Goal: Task Accomplishment & Management: Manage account settings

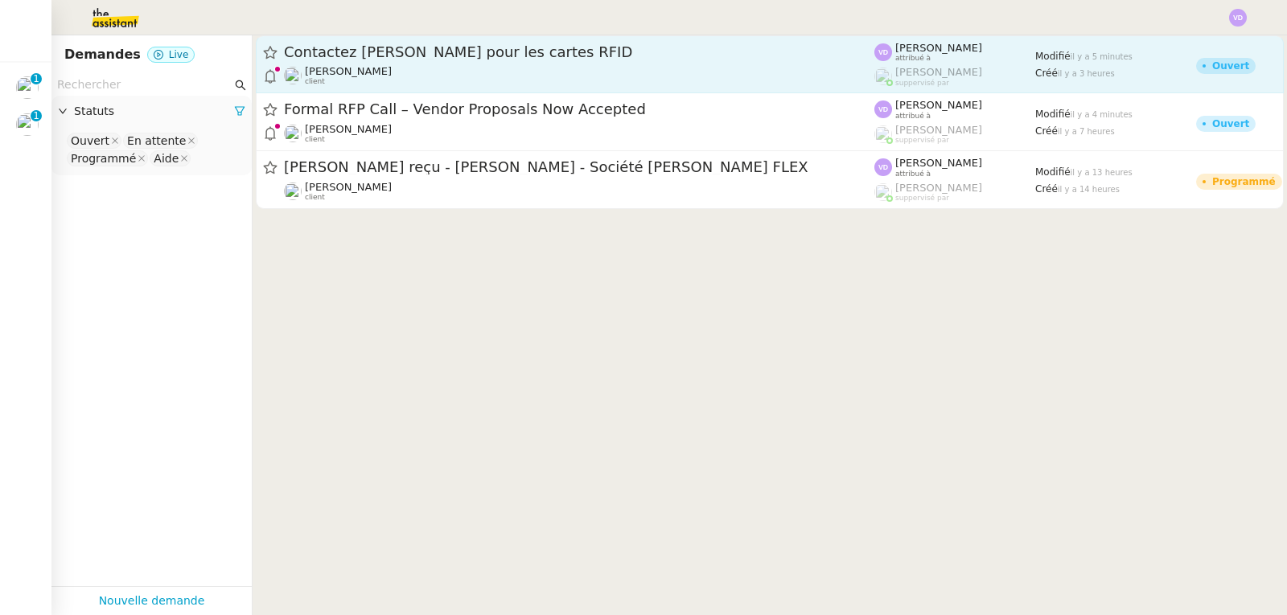
click at [374, 68] on span "[PERSON_NAME]" at bounding box center [348, 71] width 87 height 12
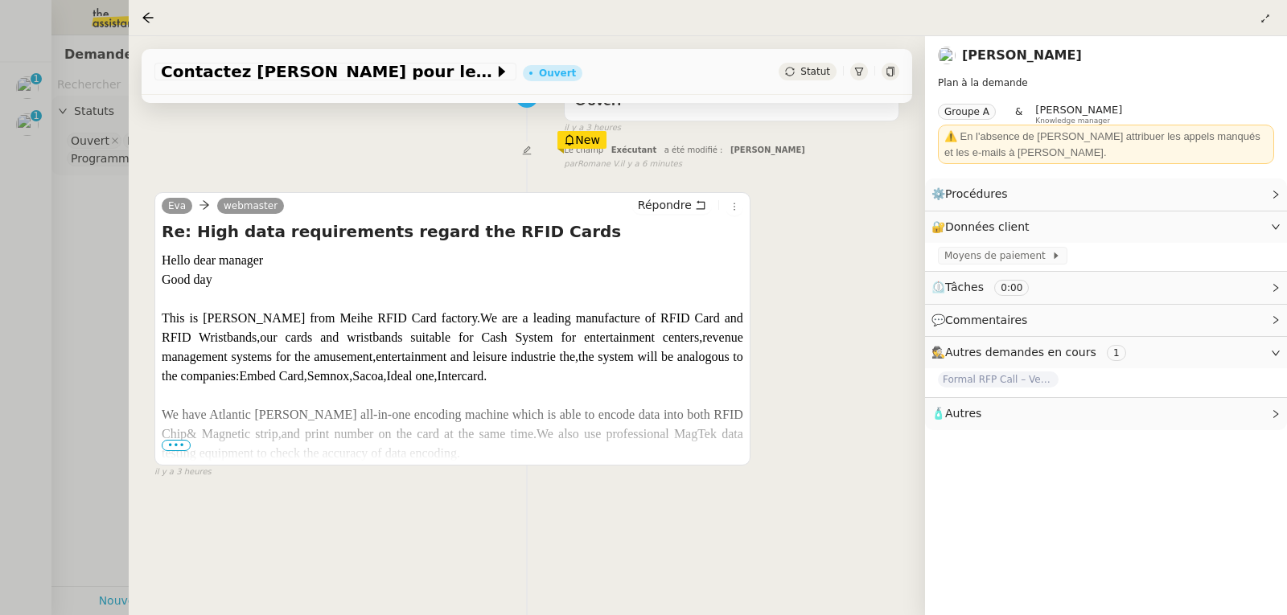
scroll to position [161, 0]
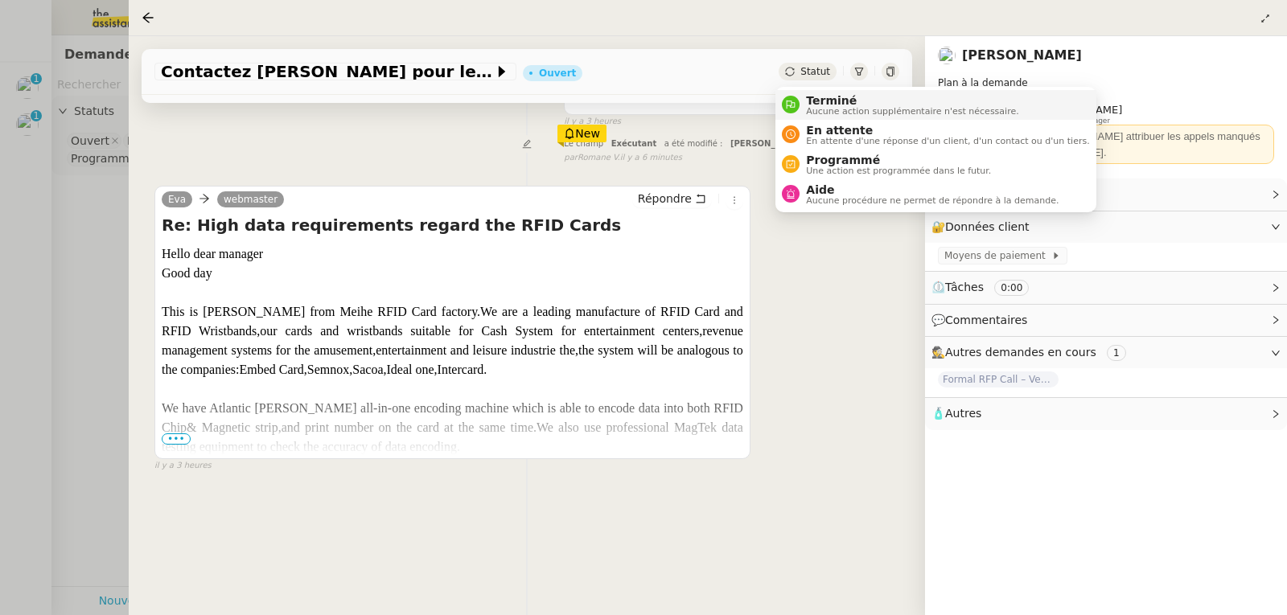
click at [821, 101] on span "Terminé" at bounding box center [912, 100] width 212 height 13
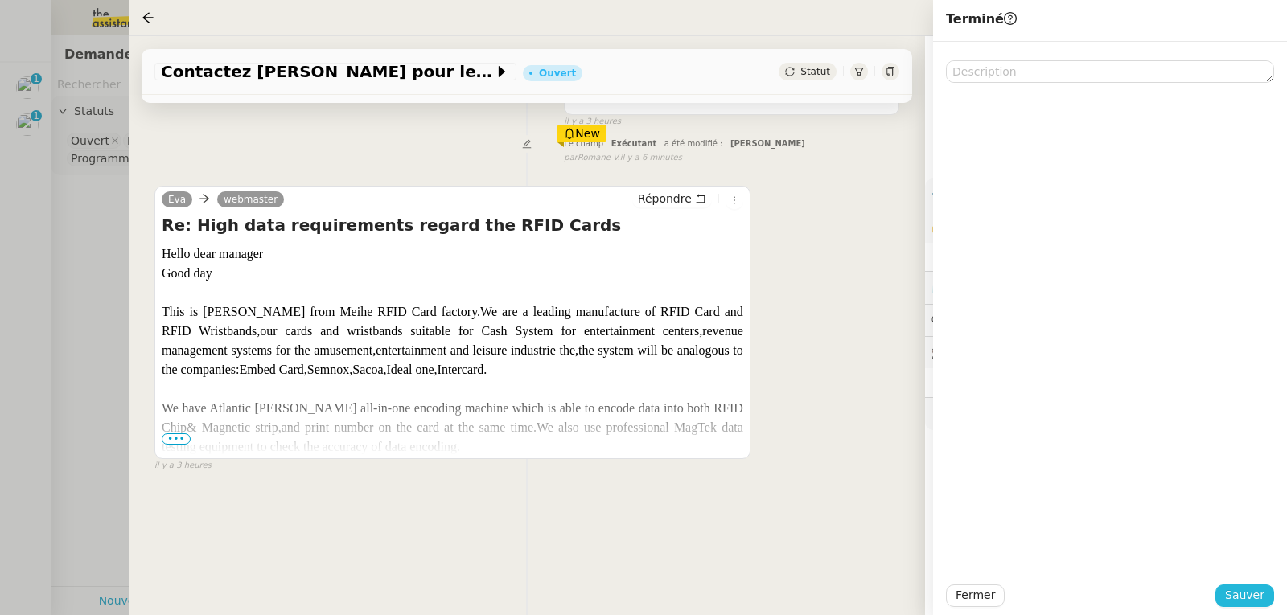
click at [1250, 607] on button "Sauver" at bounding box center [1245, 596] width 59 height 23
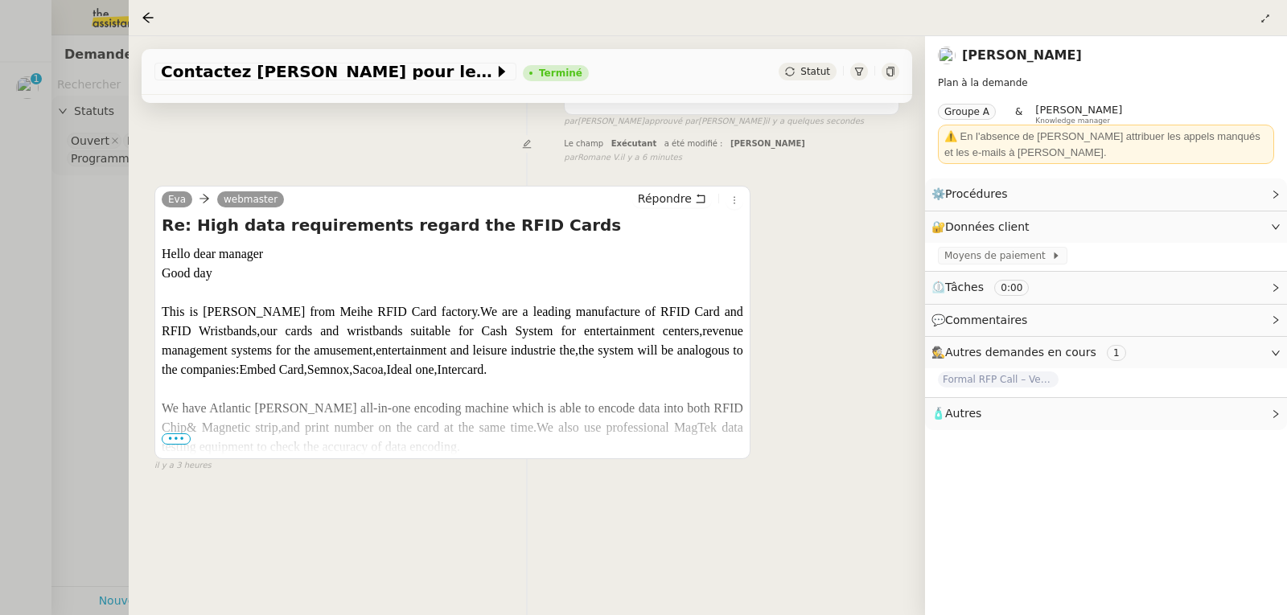
click at [11, 197] on div at bounding box center [643, 307] width 1287 height 615
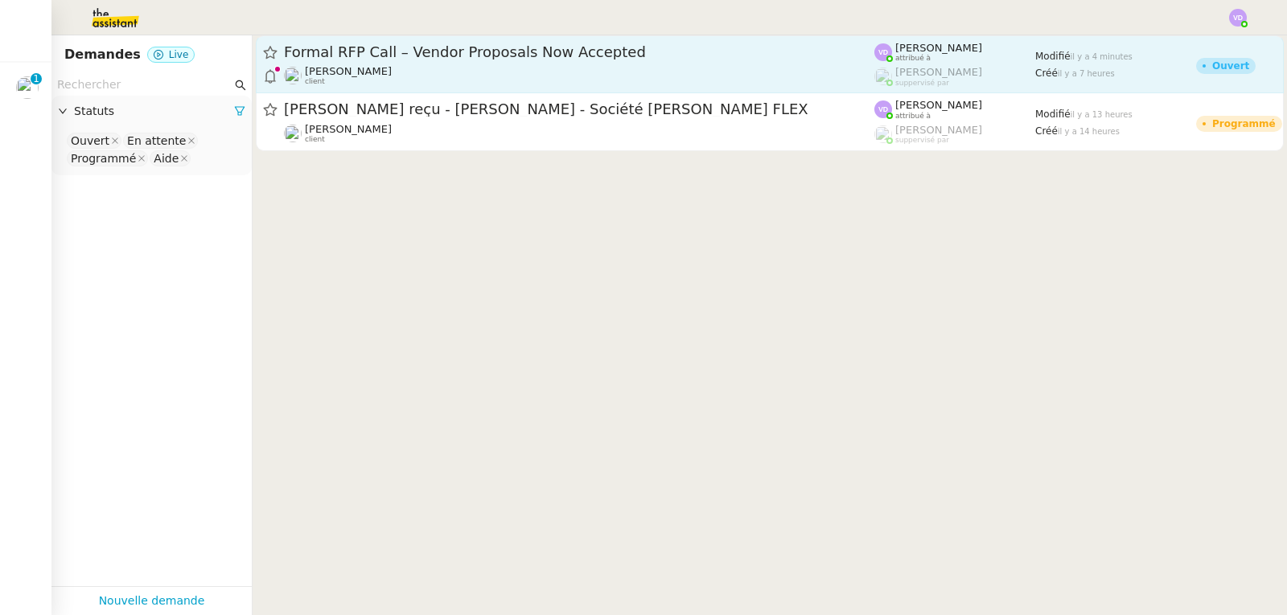
click at [392, 78] on div "[PERSON_NAME] client" at bounding box center [348, 75] width 87 height 21
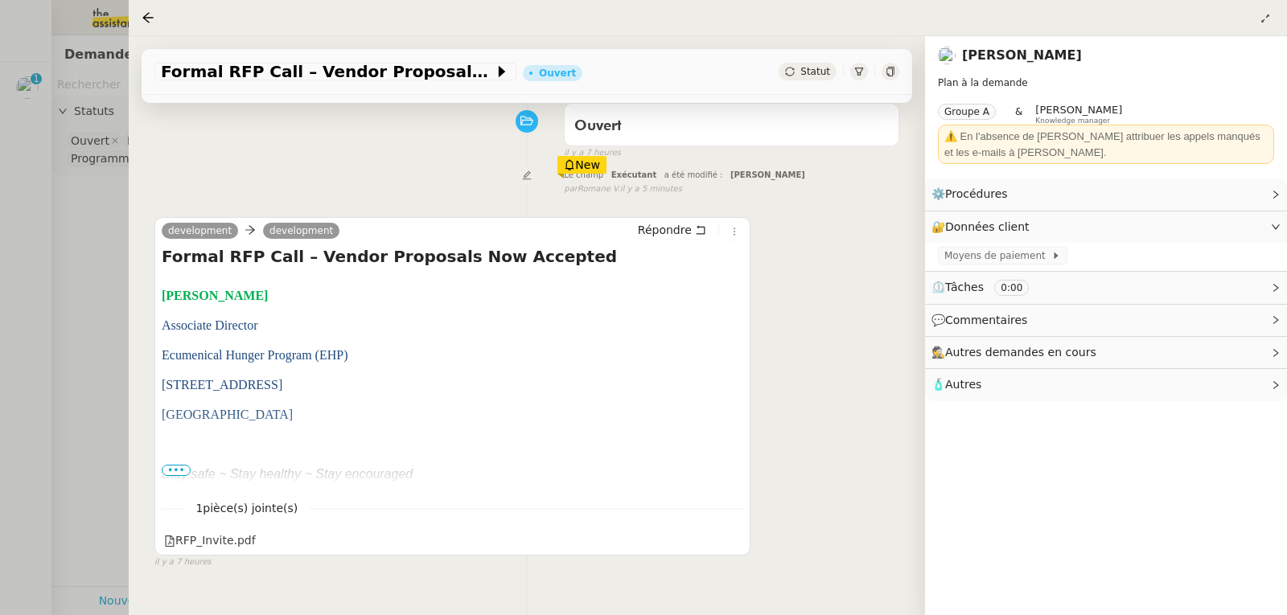
scroll to position [161, 0]
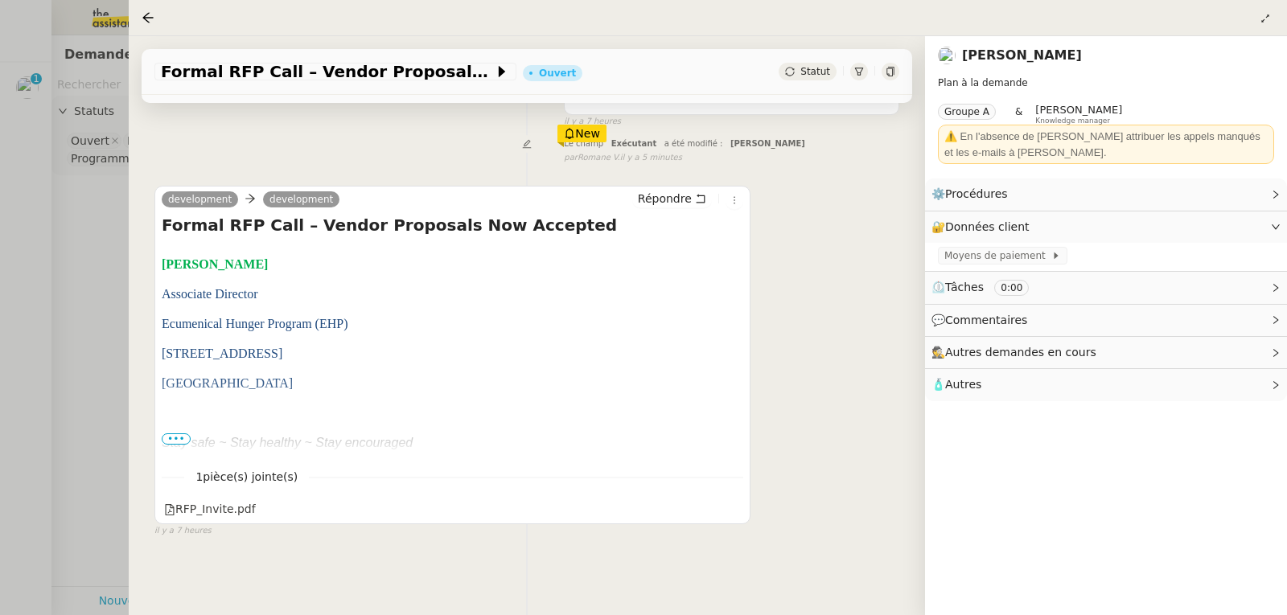
click at [182, 436] on span "•••" at bounding box center [176, 439] width 29 height 11
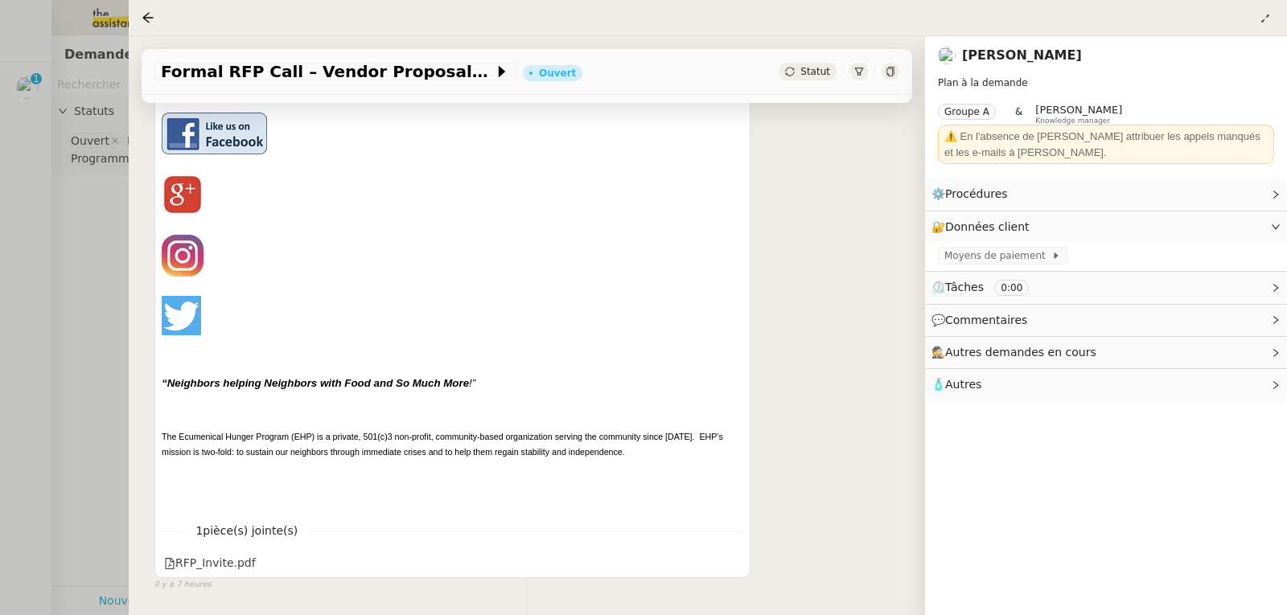
scroll to position [644, 0]
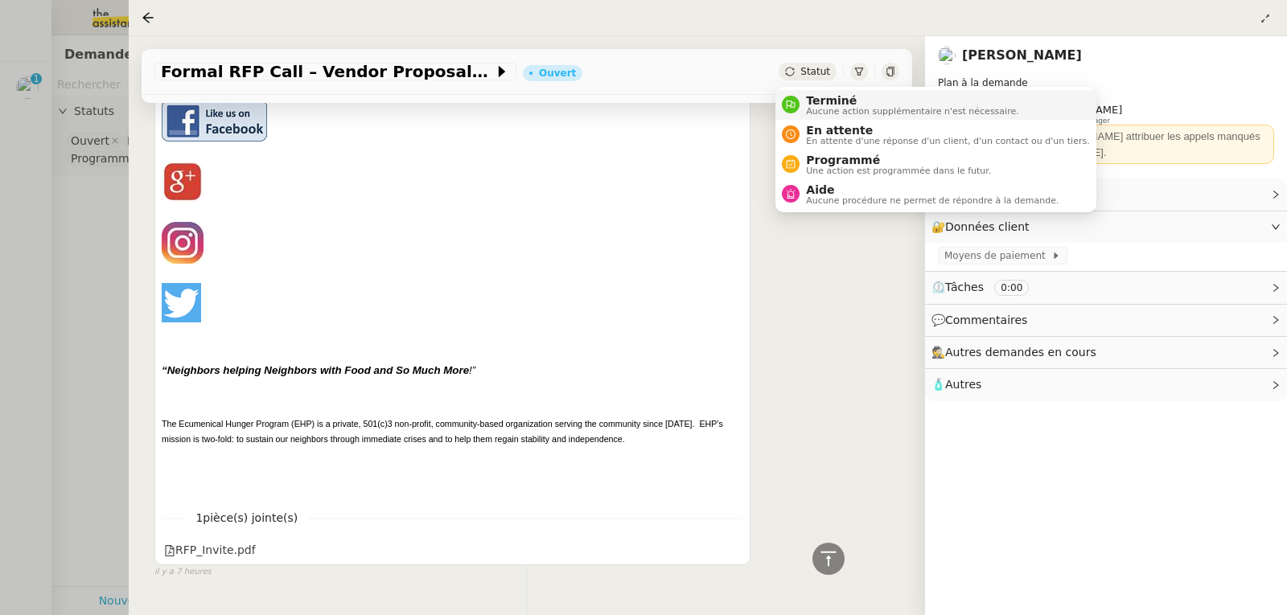
click at [818, 110] on span "Aucune action supplémentaire n'est nécessaire." at bounding box center [912, 111] width 212 height 9
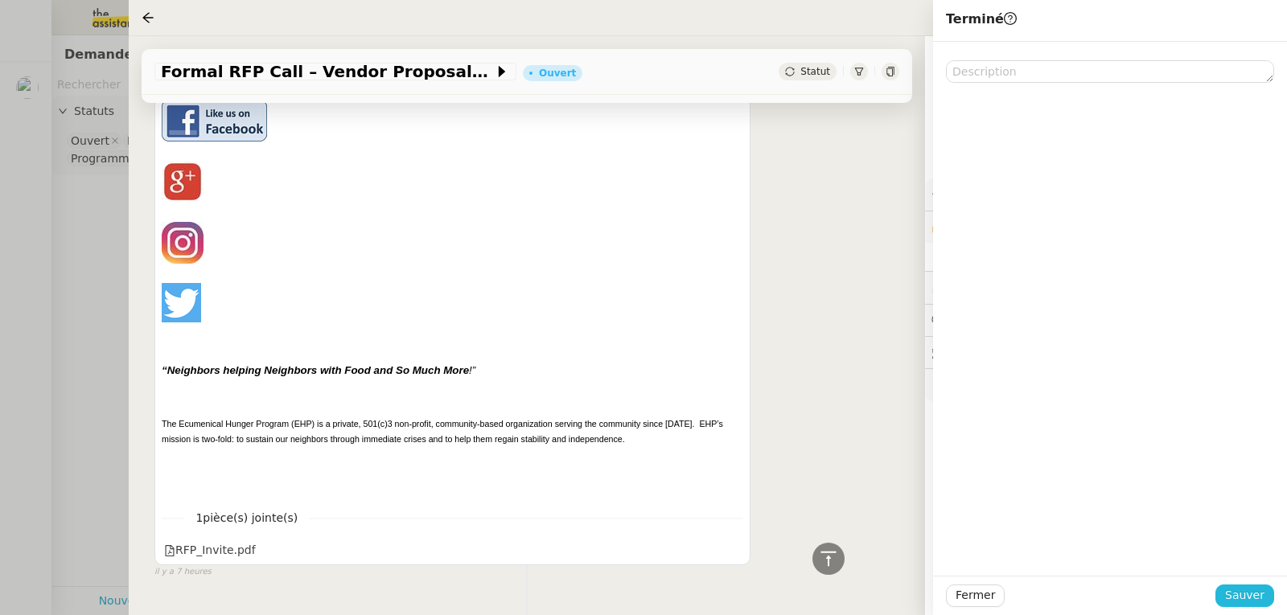
click at [1251, 597] on span "Sauver" at bounding box center [1244, 595] width 39 height 19
